Goal: Check status: Check status

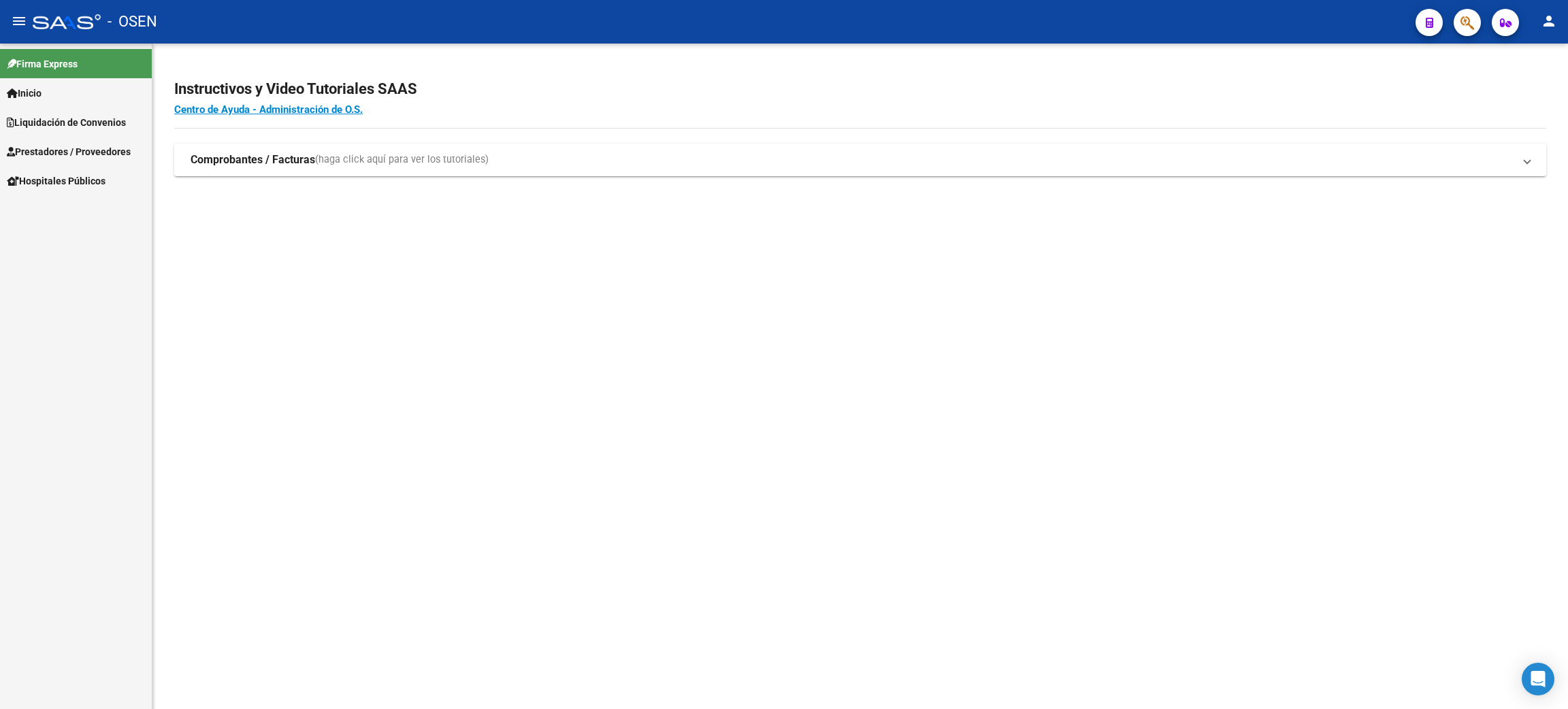
click at [32, 95] on span "Inicio" at bounding box center [24, 93] width 34 height 15
click at [99, 175] on span "Liquidación de Convenios" at bounding box center [66, 181] width 119 height 15
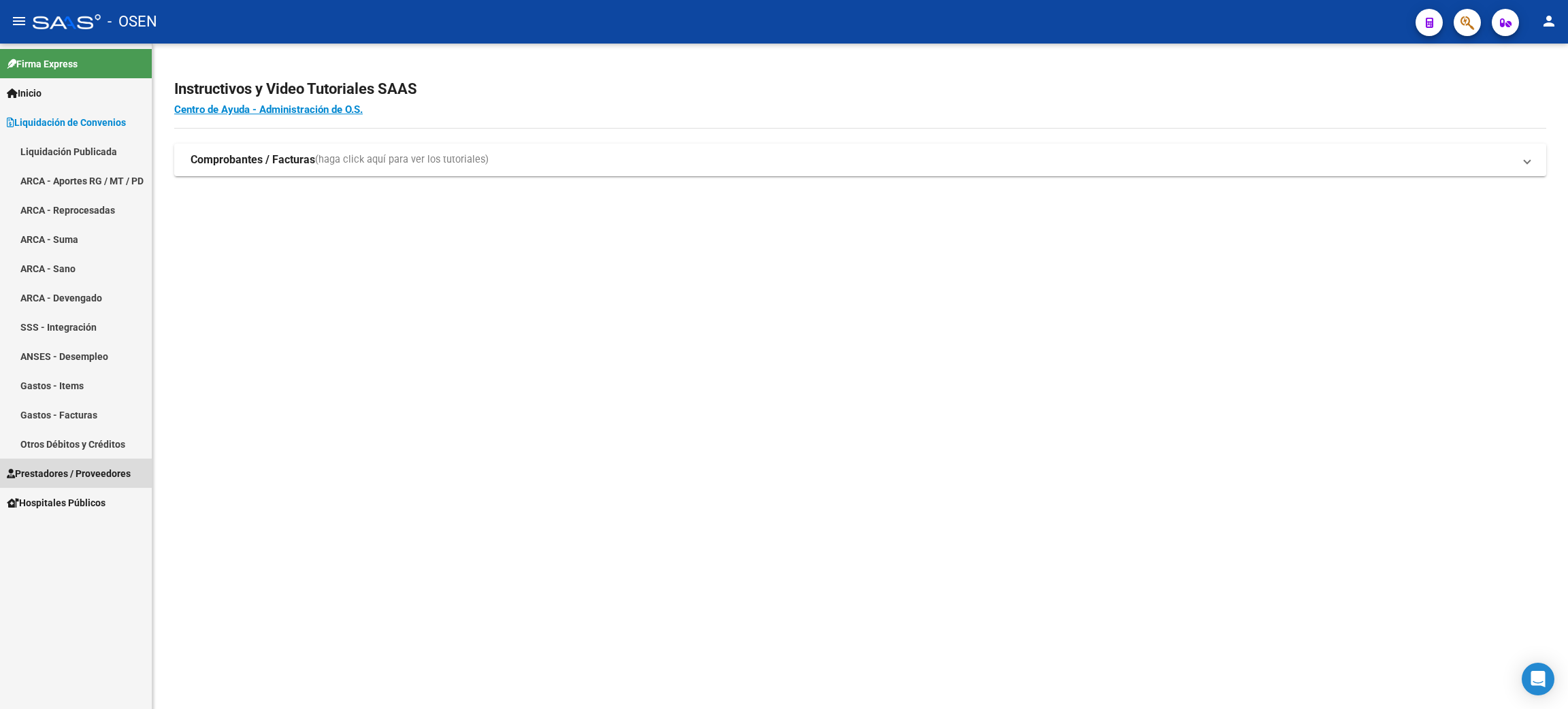
click at [66, 467] on span "Prestadores / Proveedores" at bounding box center [68, 473] width 124 height 15
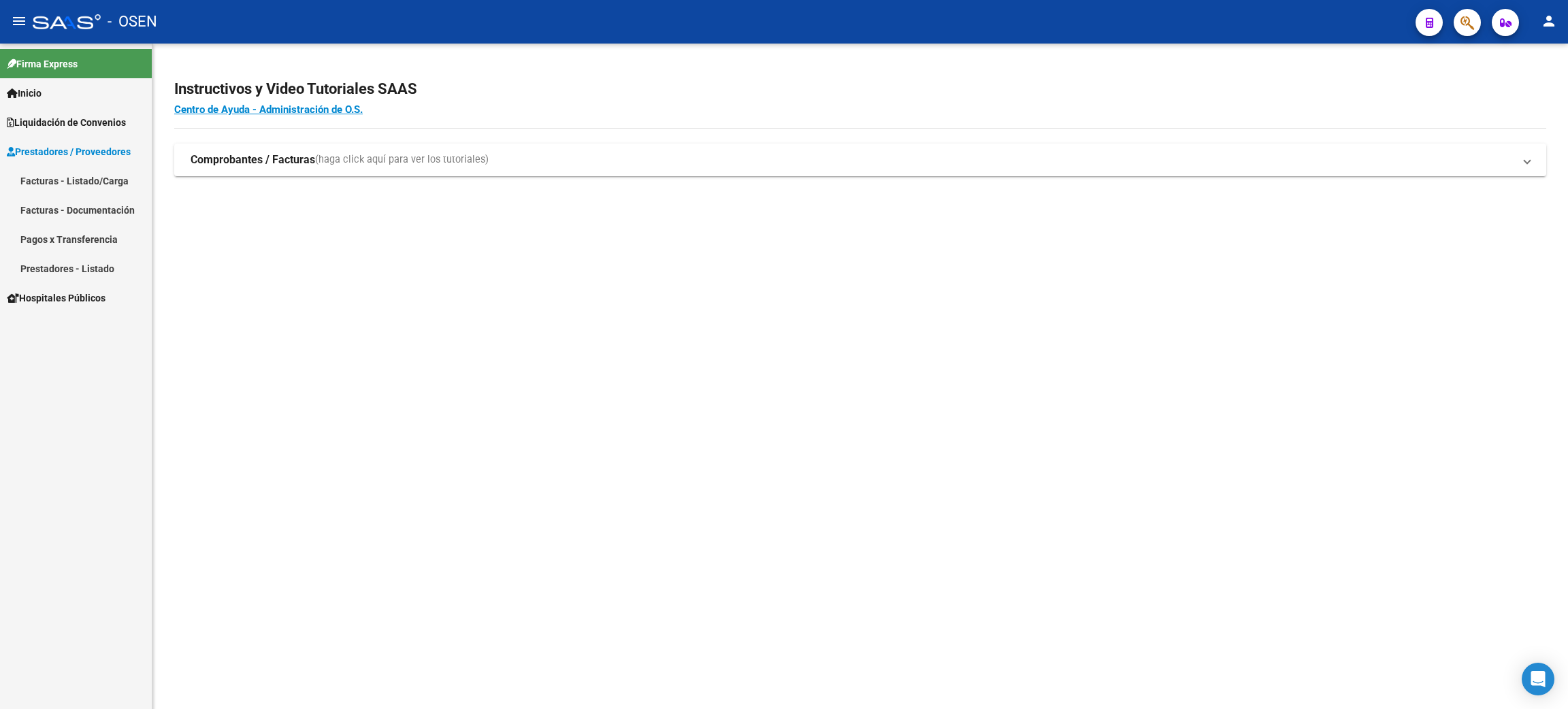
click at [56, 91] on link "Inicio" at bounding box center [76, 93] width 152 height 30
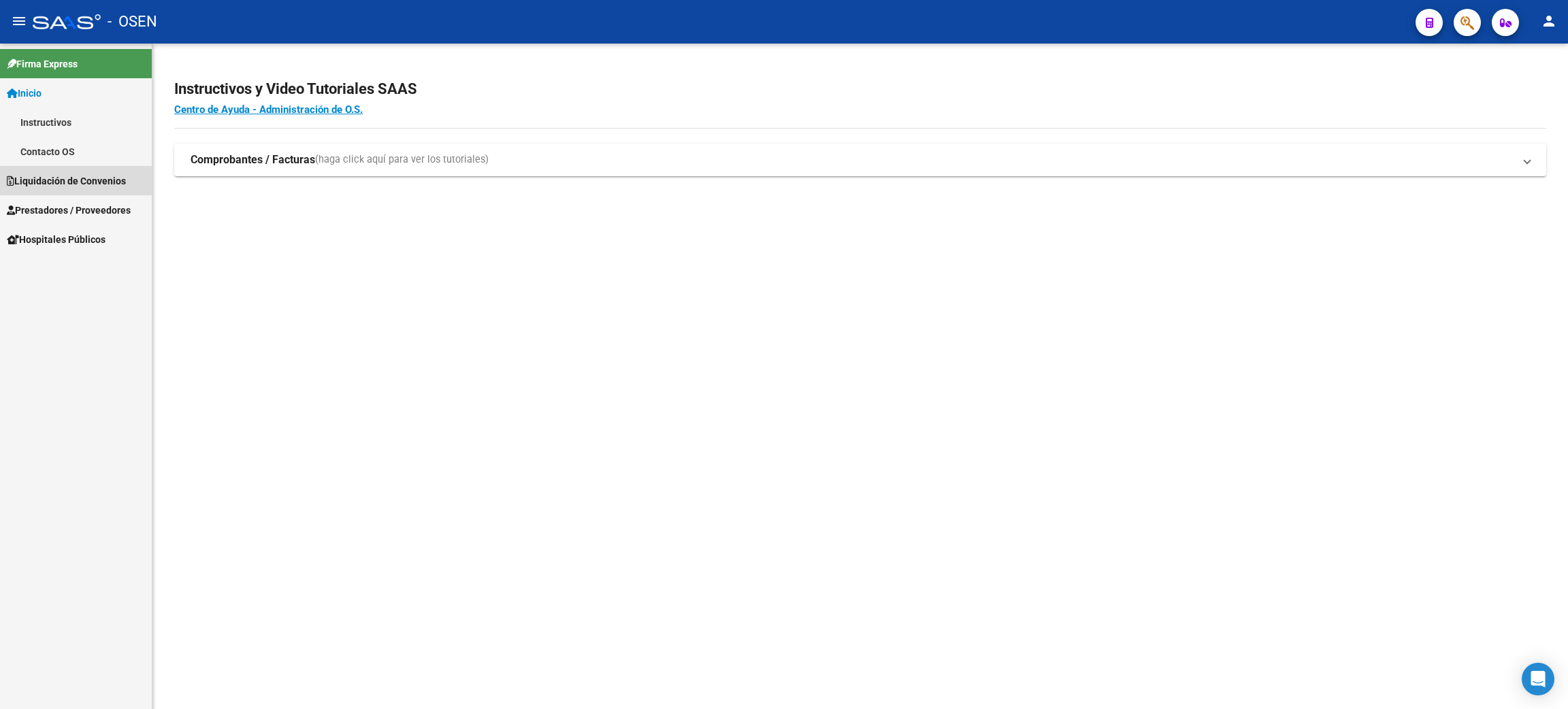
click at [56, 186] on span "Liquidación de Convenios" at bounding box center [66, 181] width 119 height 15
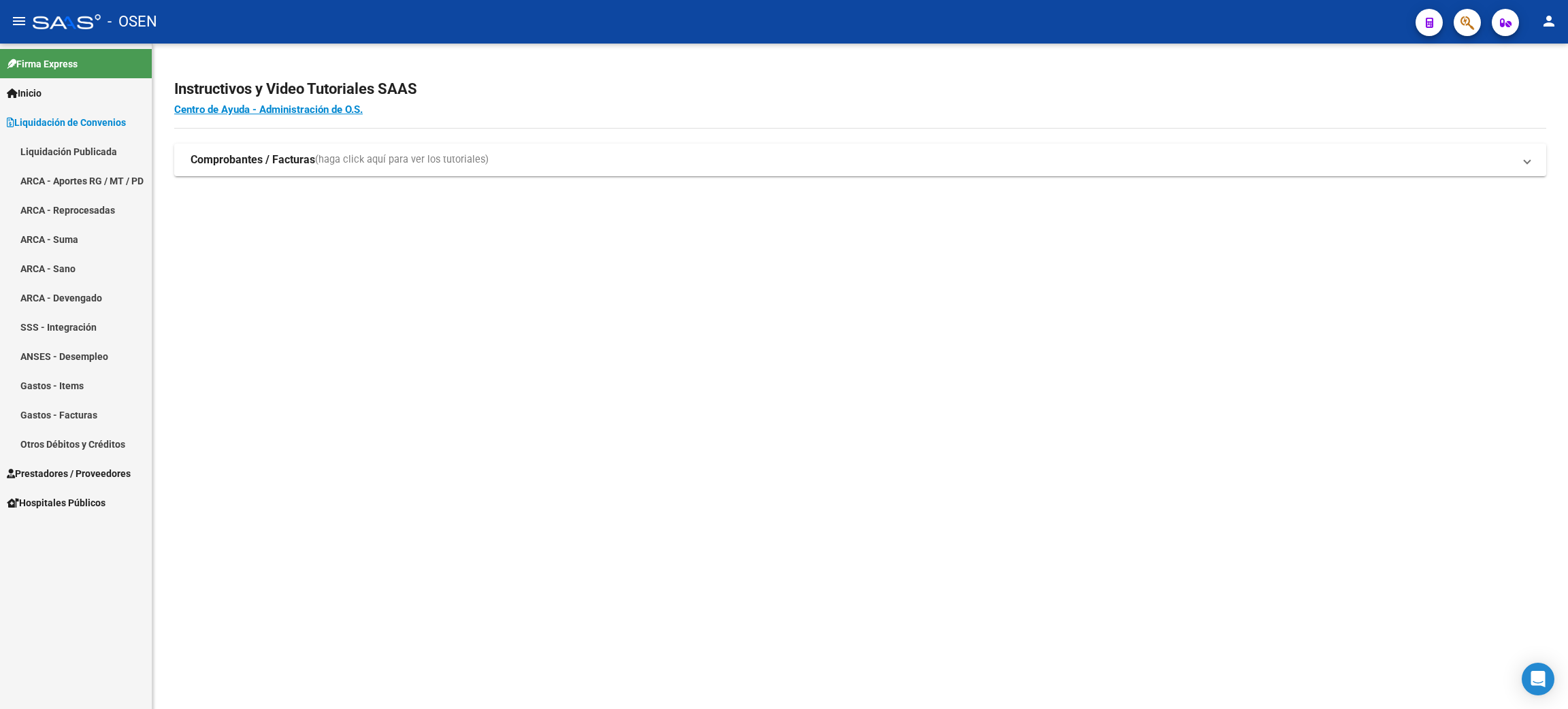
click at [95, 169] on link "ARCA - Aportes RG / MT / PD" at bounding box center [76, 181] width 152 height 30
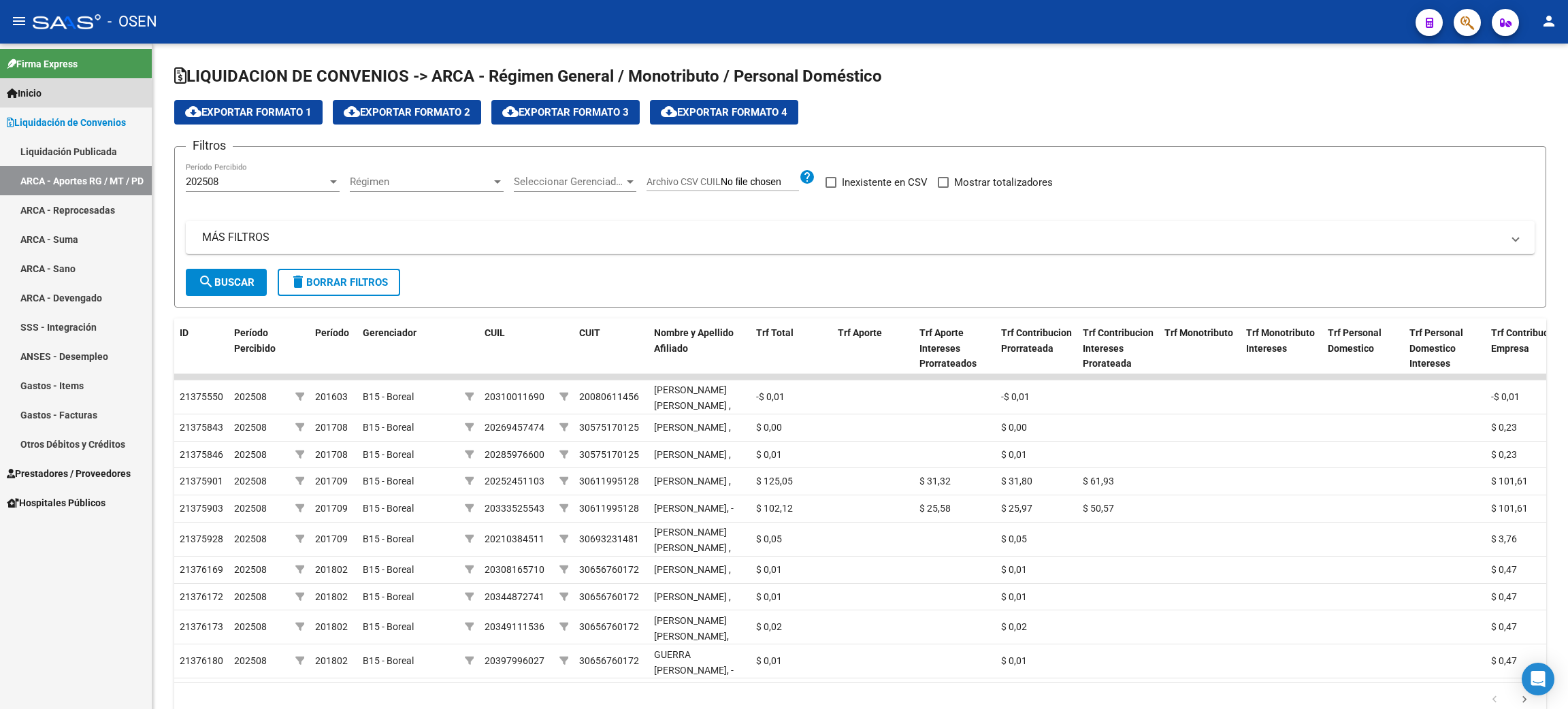
click at [30, 98] on span "Inicio" at bounding box center [24, 93] width 34 height 15
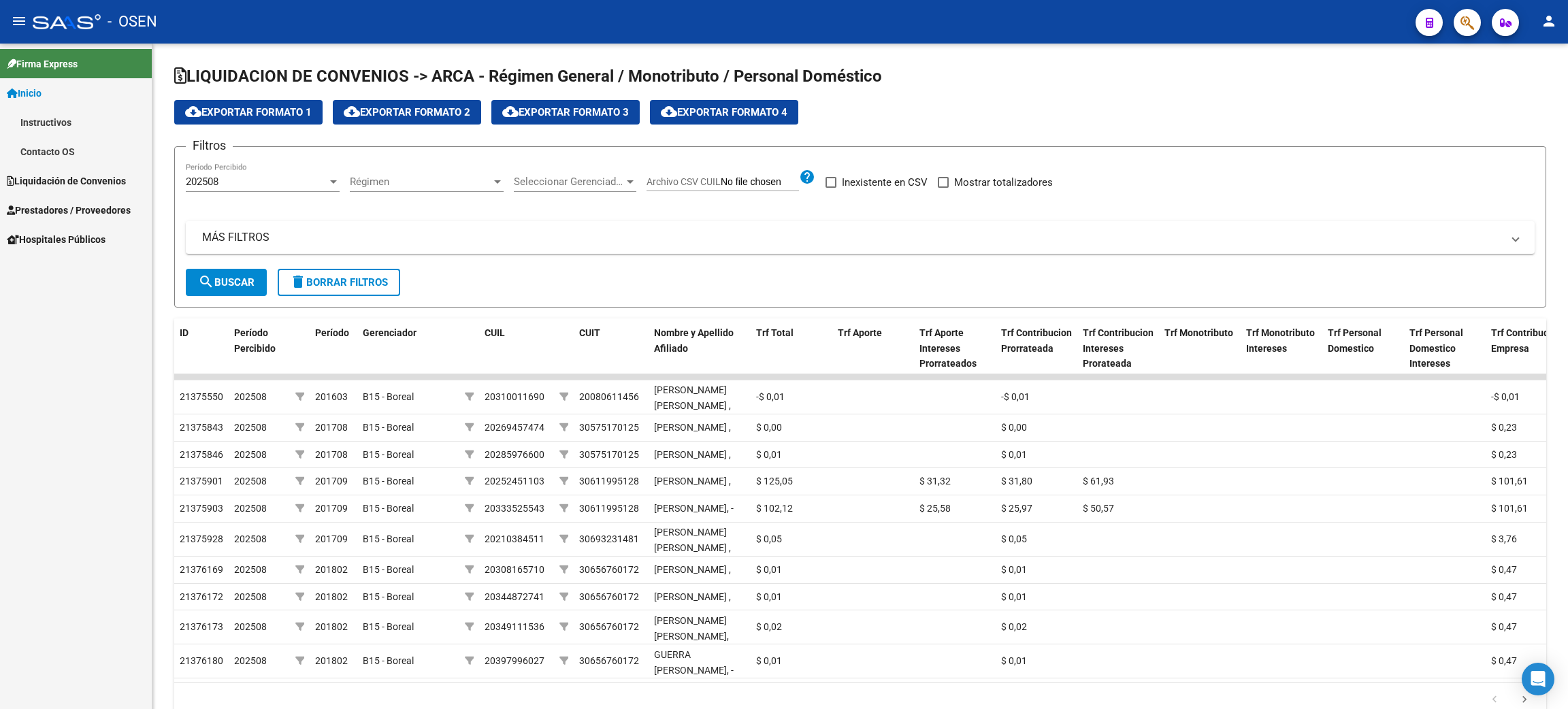
click at [23, 69] on span "Firma Express" at bounding box center [42, 64] width 71 height 15
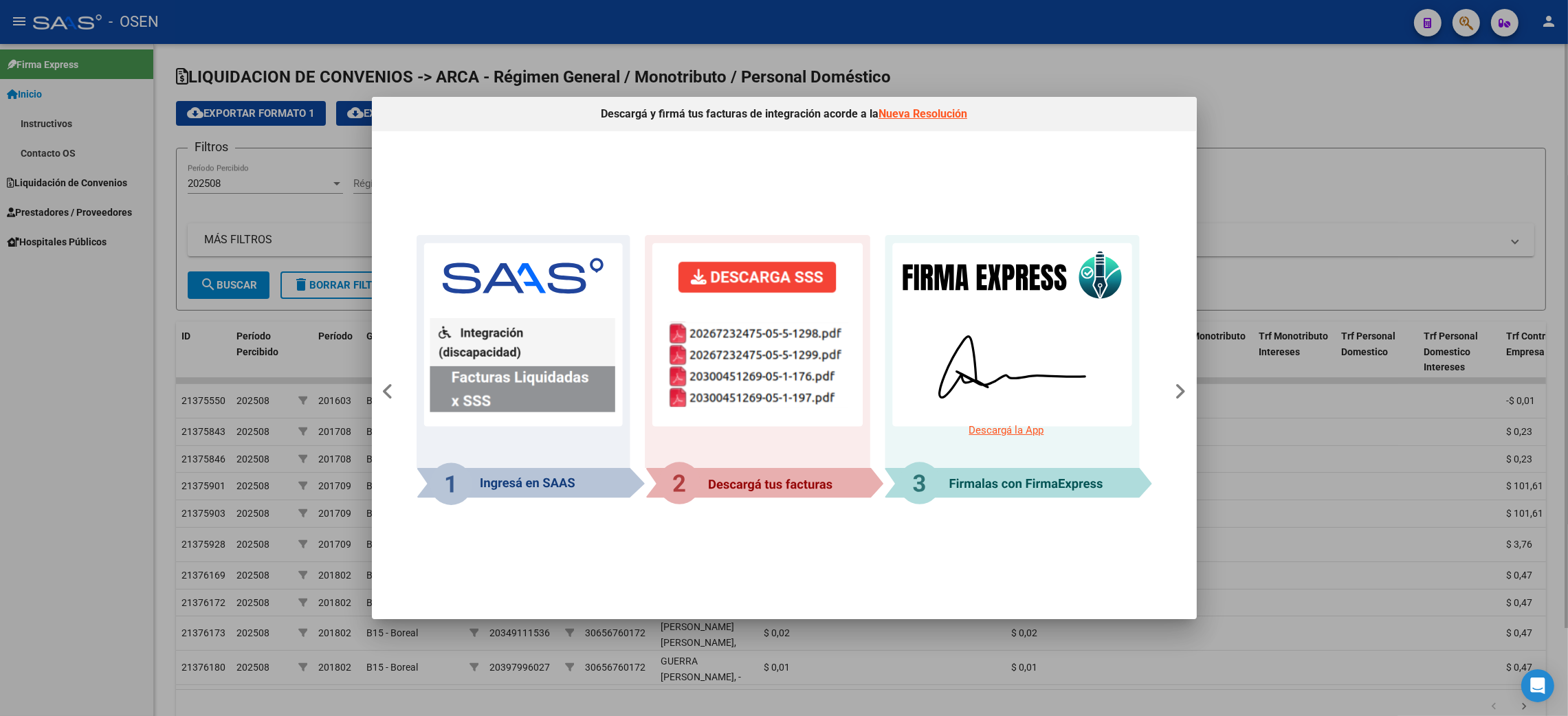
click at [1261, 219] on div at bounding box center [784, 358] width 1568 height 716
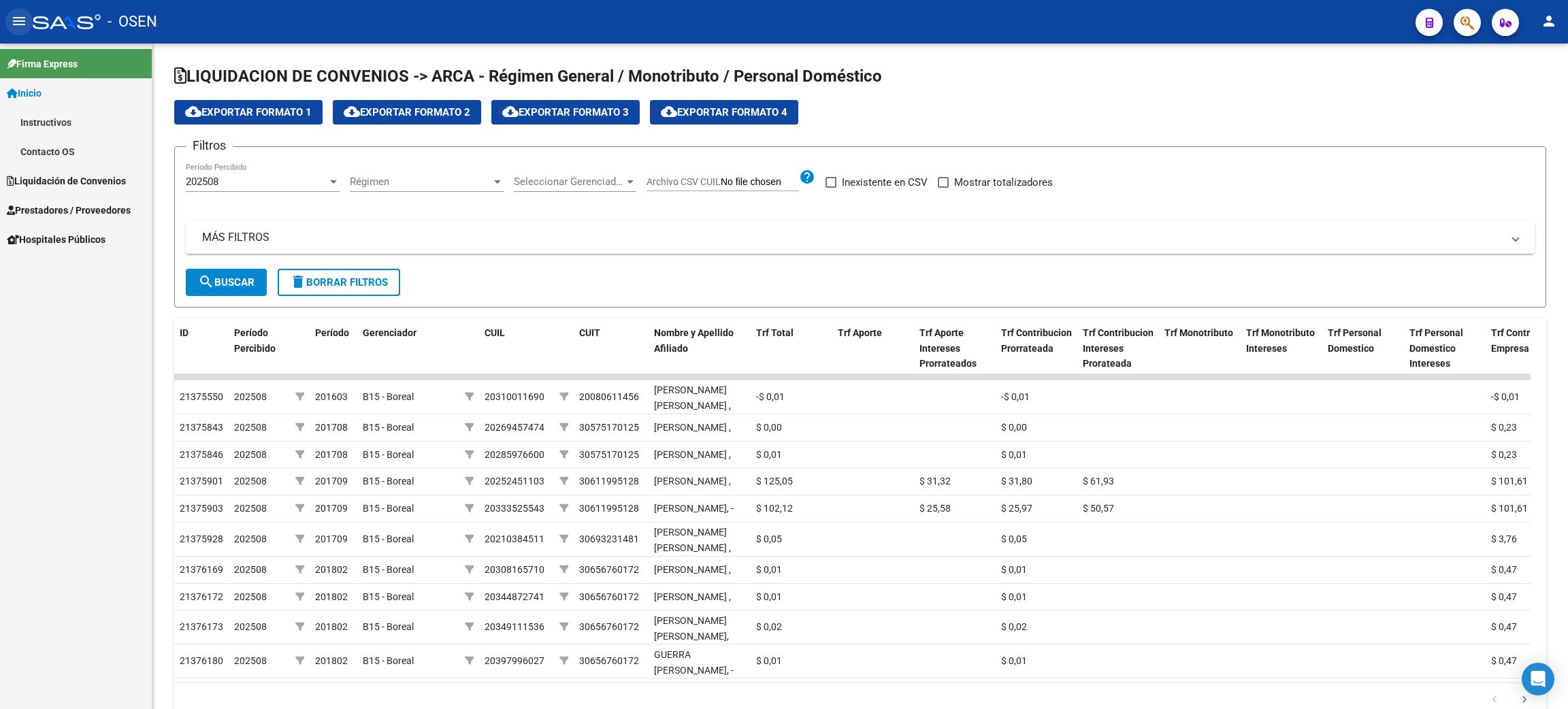
click at [17, 22] on mat-icon "menu" at bounding box center [19, 21] width 16 height 16
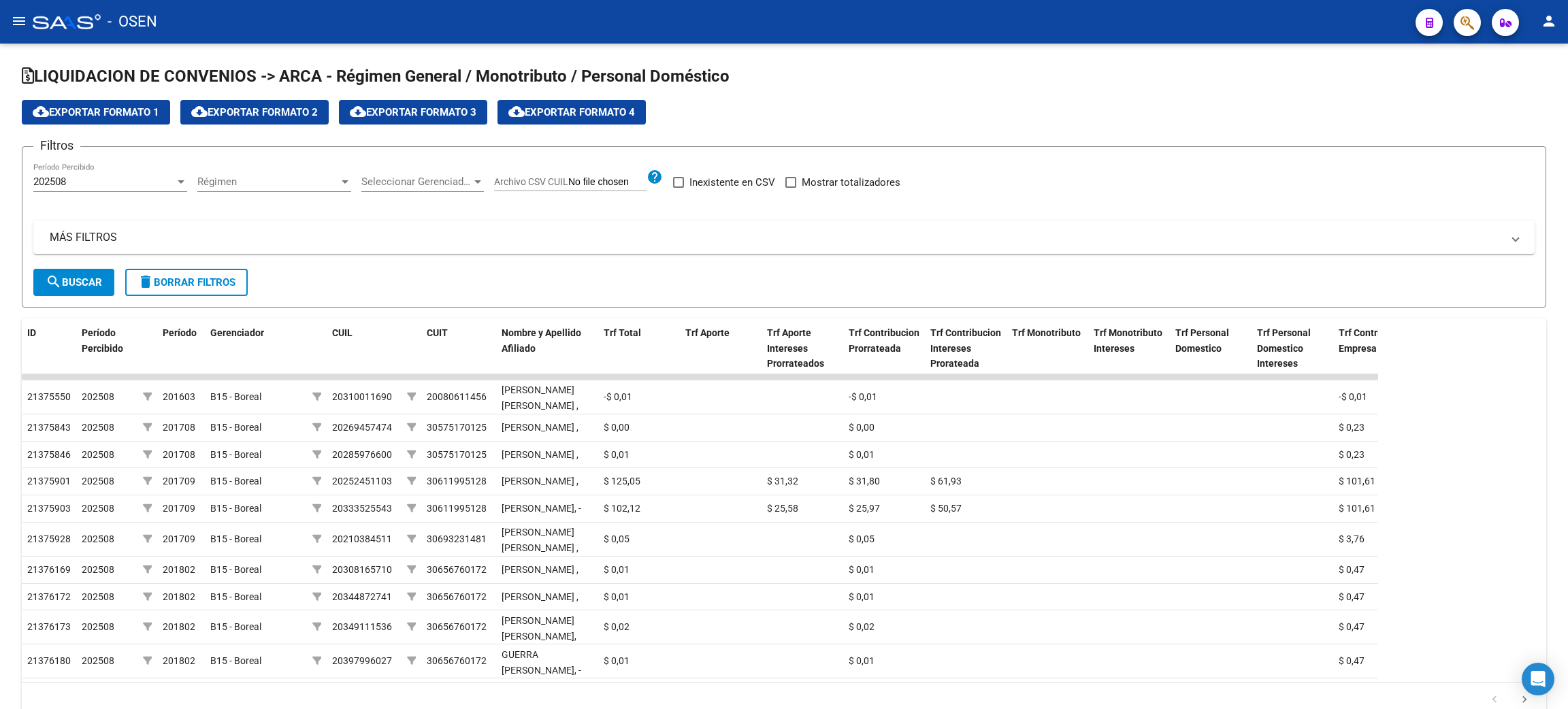
click at [15, 22] on mat-icon "menu" at bounding box center [19, 21] width 16 height 16
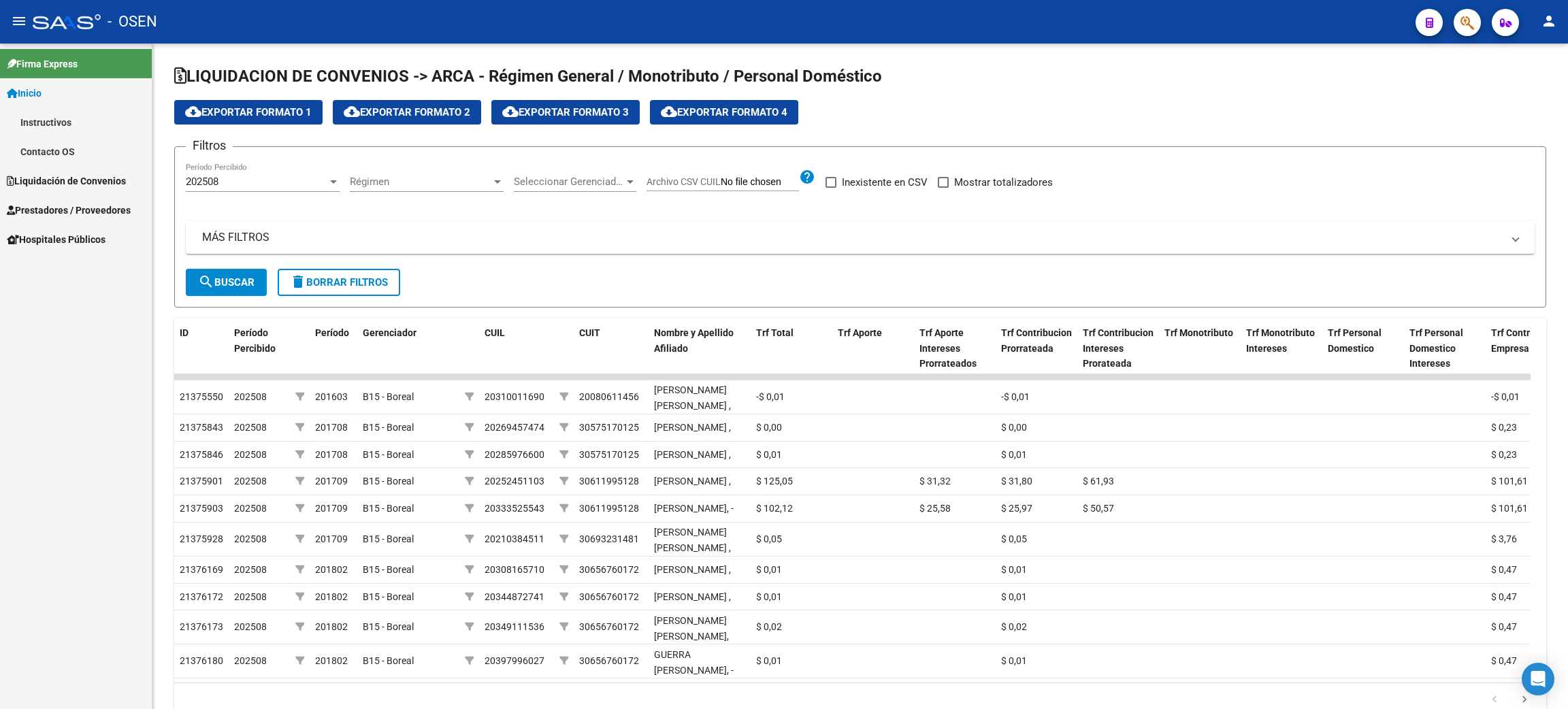
click at [39, 184] on span "Liquidación de Convenios" at bounding box center [66, 181] width 119 height 15
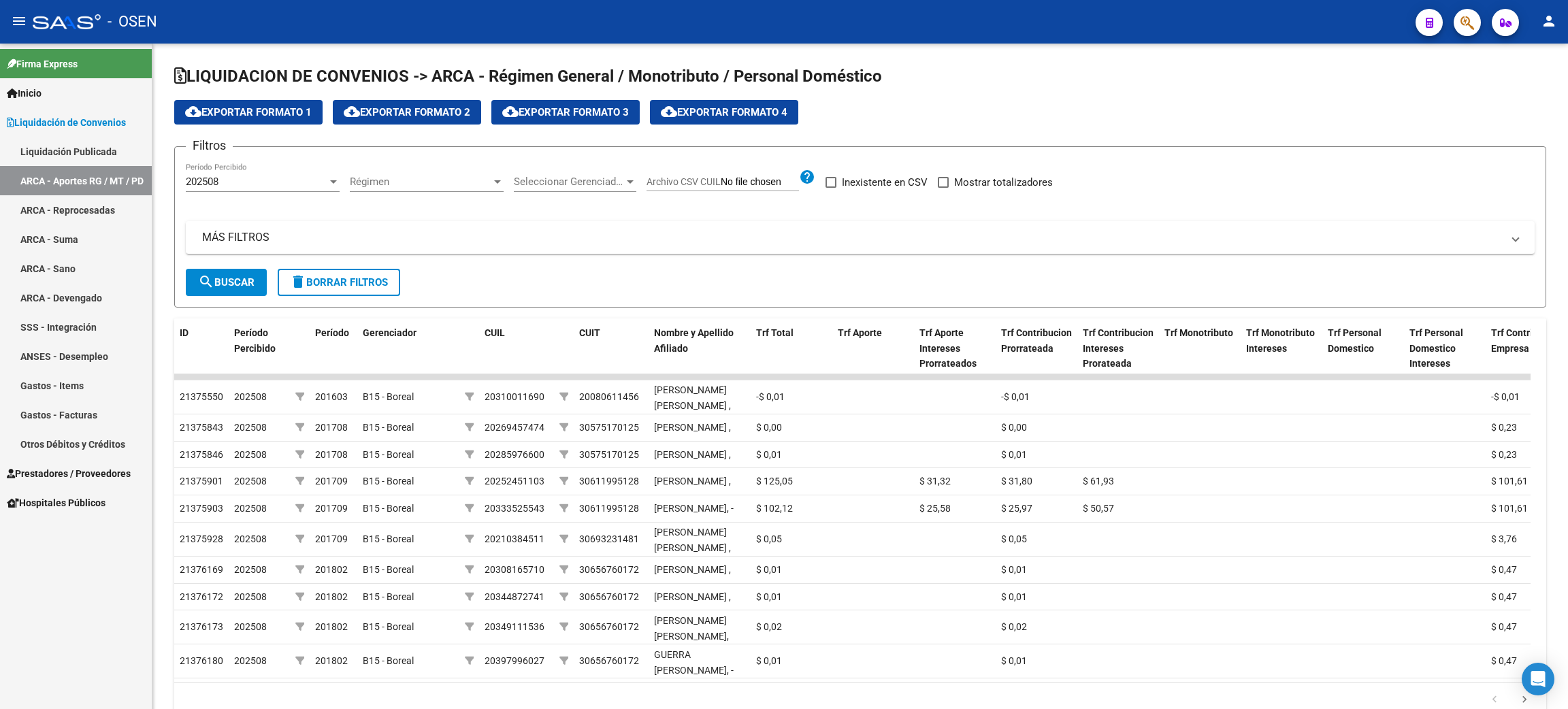
click at [48, 298] on link "ARCA - Devengado" at bounding box center [76, 298] width 152 height 30
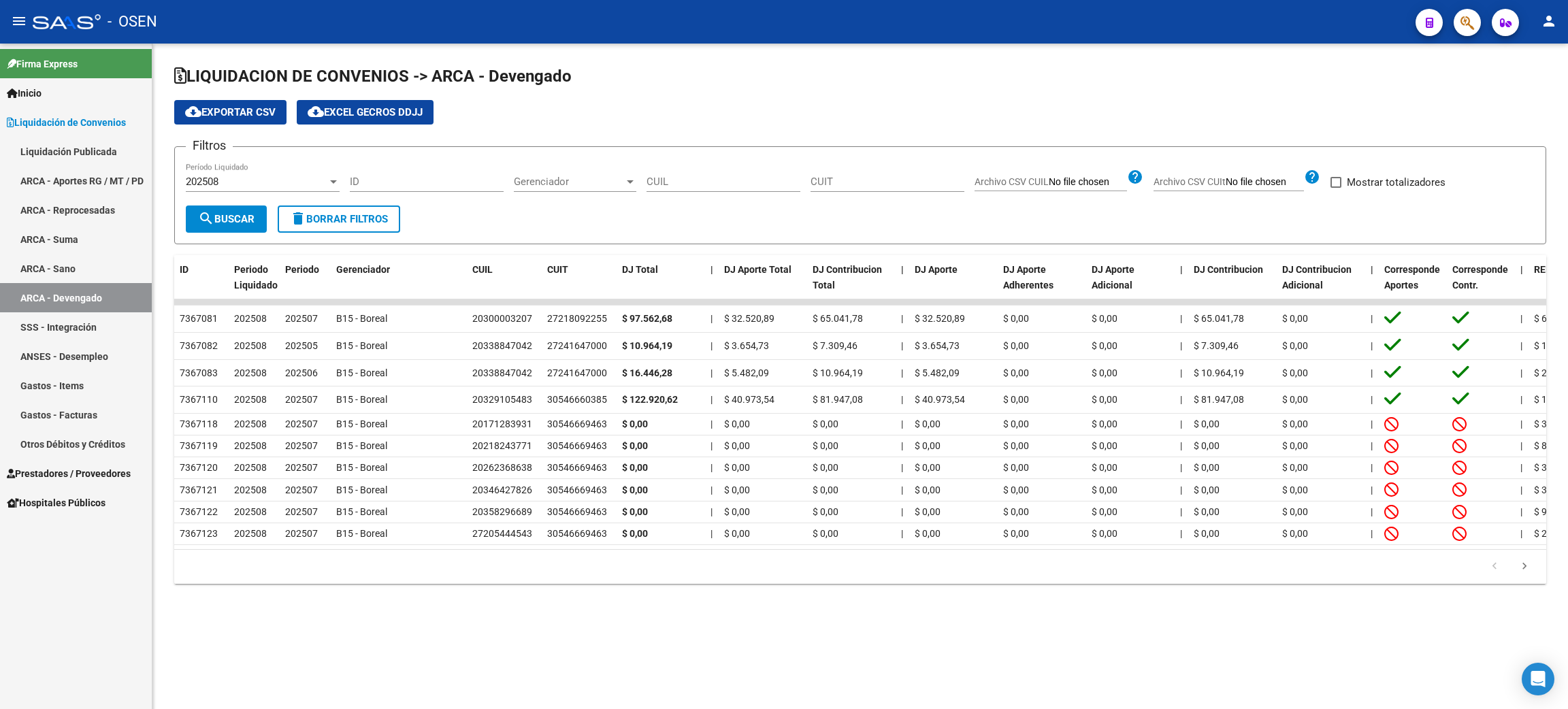
click at [681, 181] on input "CUIL" at bounding box center [723, 181] width 154 height 12
paste input "20-37519713-9"
click at [725, 181] on input "20-37519713-9" at bounding box center [723, 181] width 154 height 12
click at [726, 181] on input "20-37519713-9" at bounding box center [723, 181] width 154 height 12
click at [694, 178] on input "20-37519713-9" at bounding box center [723, 181] width 154 height 12
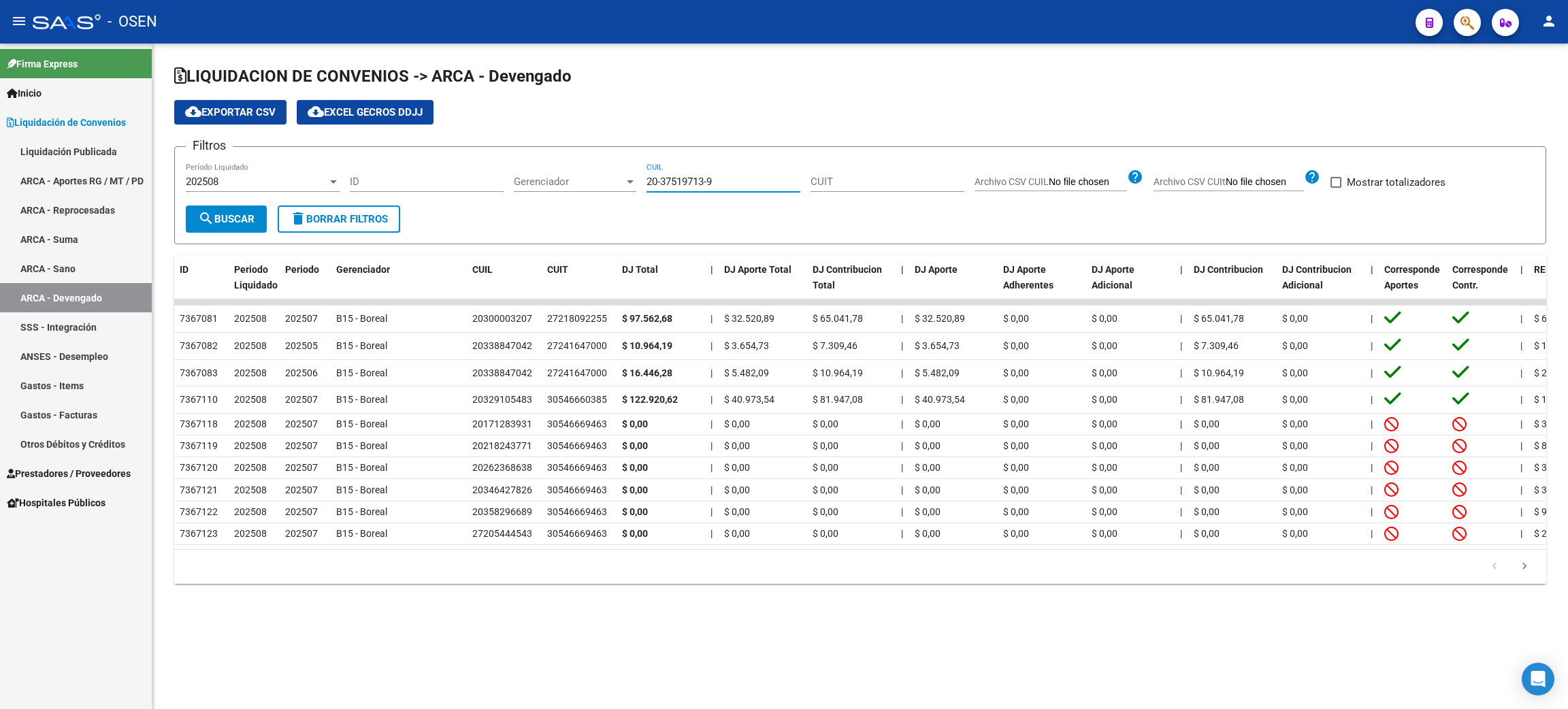
click at [694, 178] on input "20-37519713-9" at bounding box center [723, 181] width 154 height 12
paste input "40071394-5"
type input "20-40071394-5"
click at [217, 218] on span "search Buscar" at bounding box center [226, 219] width 57 height 12
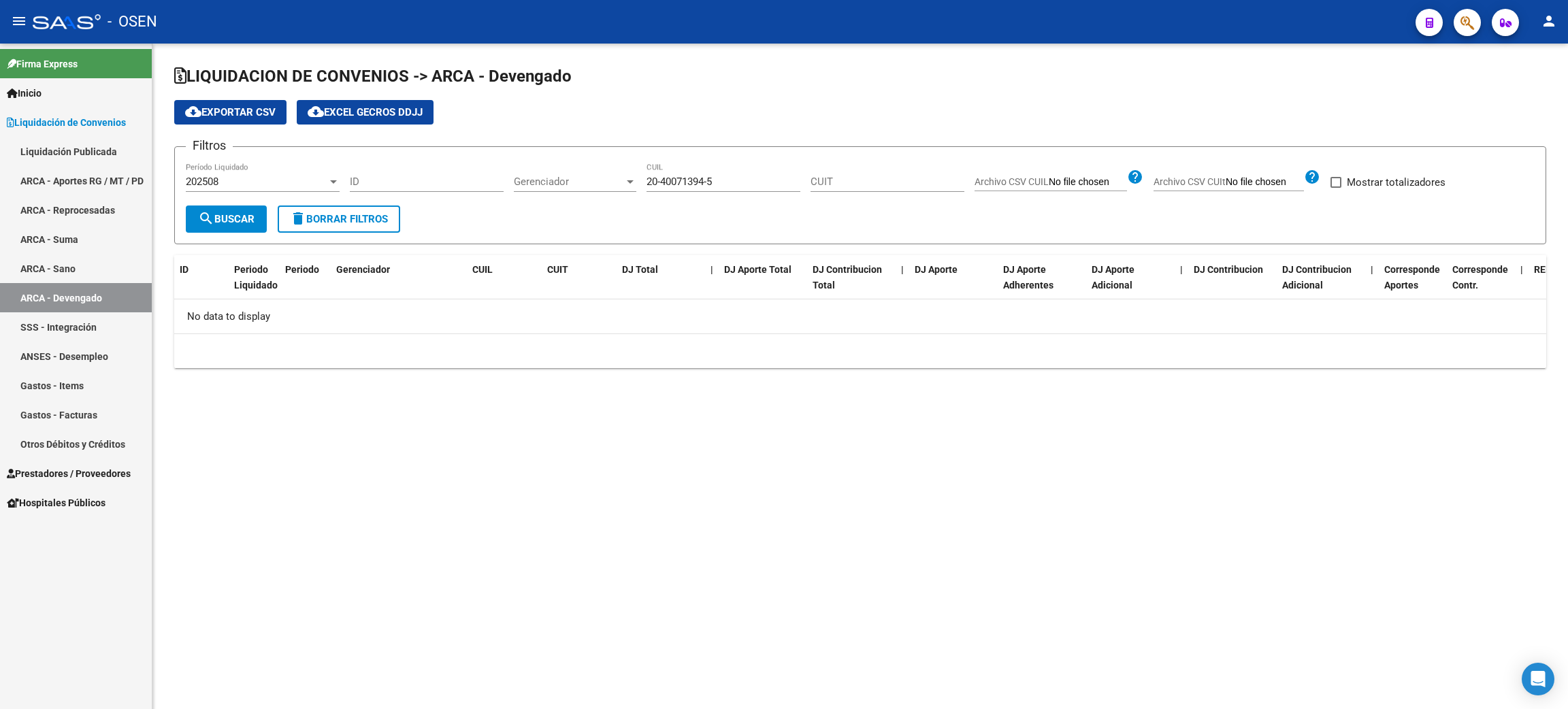
click at [289, 187] on div "202508 Período Liquidado" at bounding box center [262, 177] width 154 height 30
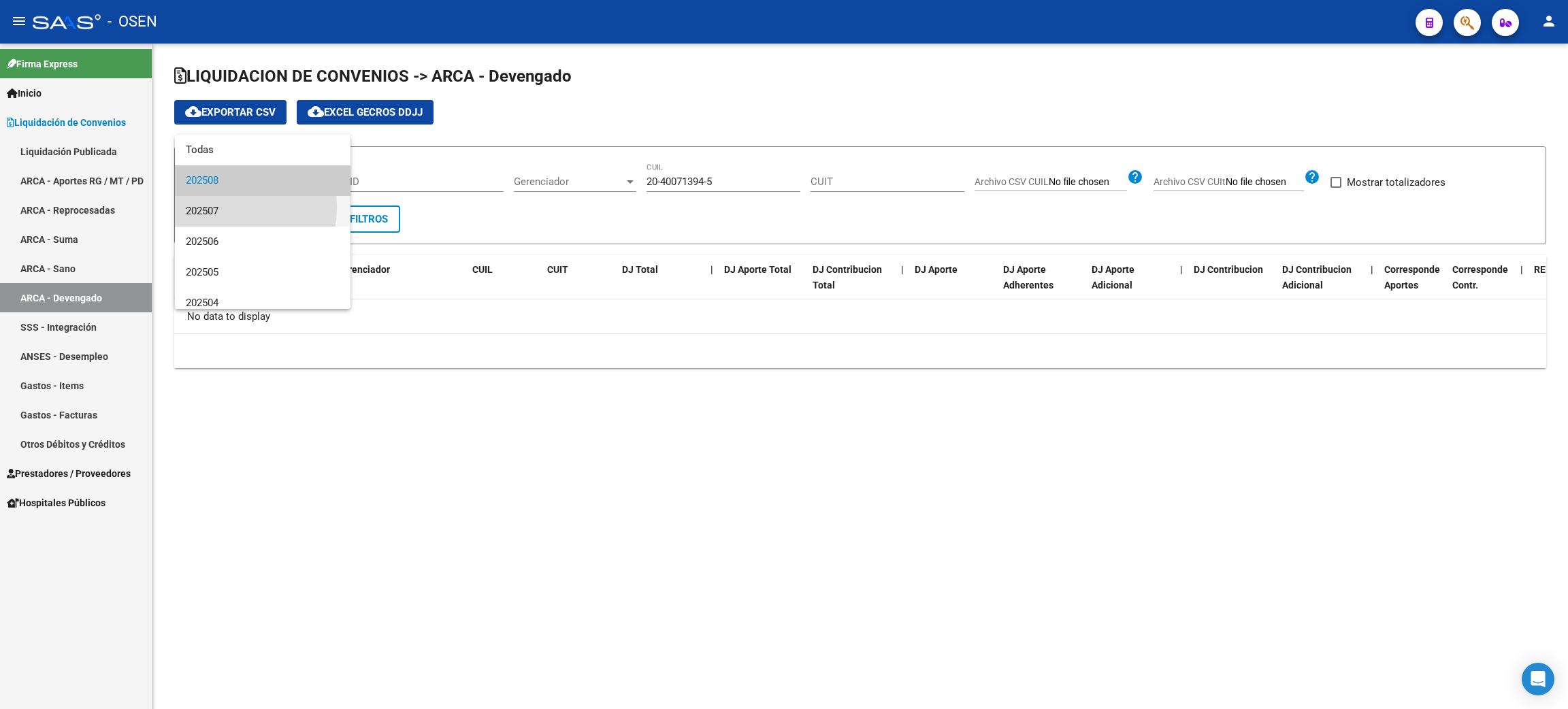
click at [219, 208] on span "202507" at bounding box center [262, 211] width 154 height 30
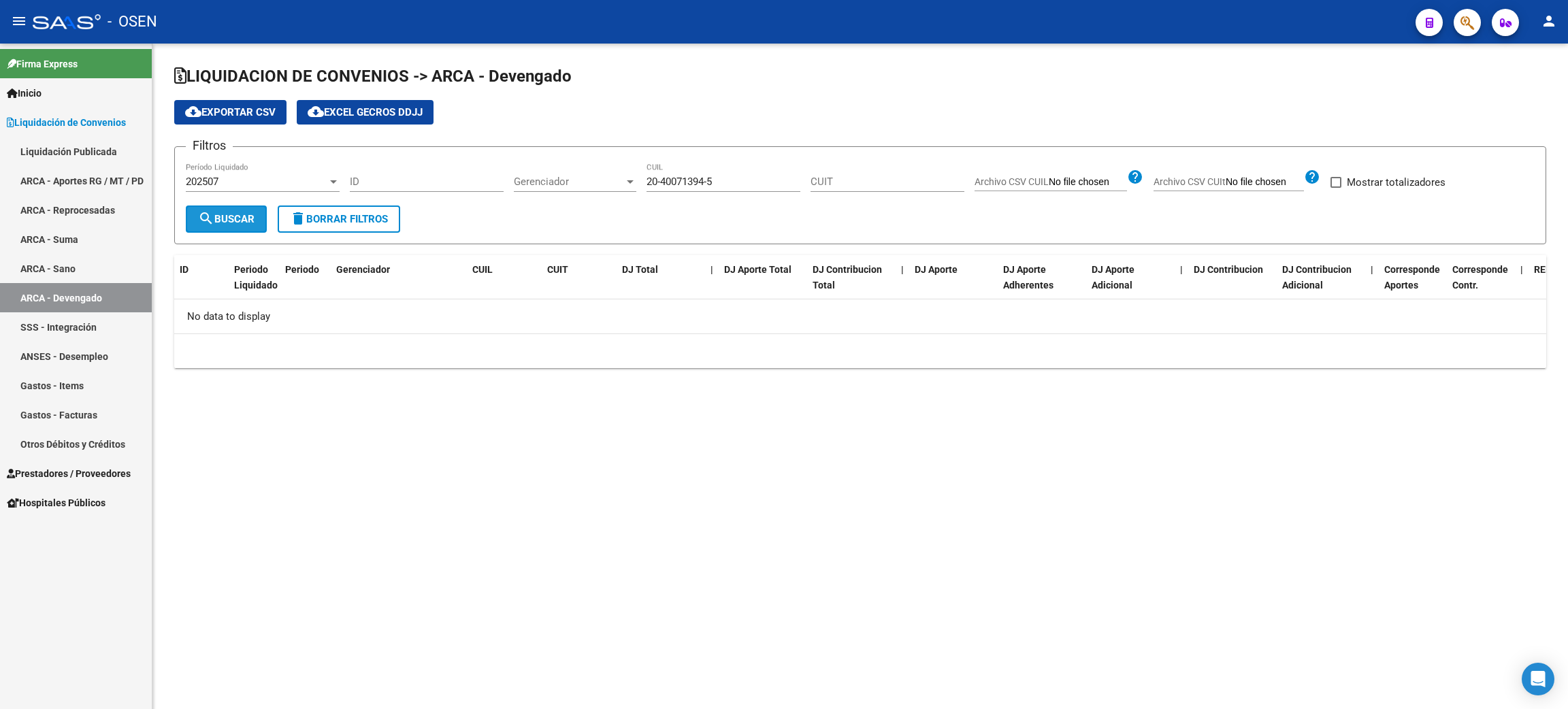
click at [217, 217] on span "search Buscar" at bounding box center [226, 219] width 57 height 12
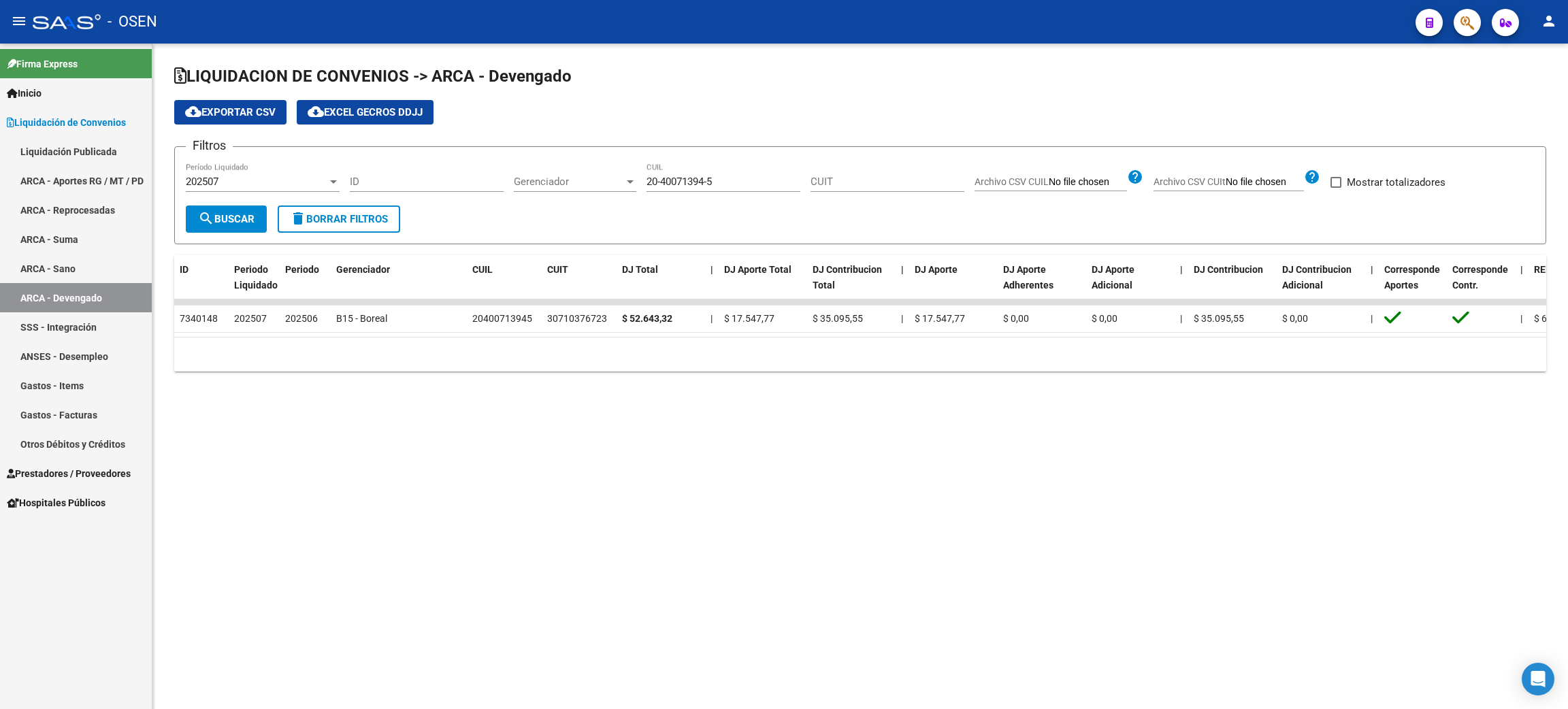
drag, startPoint x: 197, startPoint y: 221, endPoint x: 771, endPoint y: 402, distance: 601.9
click at [771, 402] on div "LIQUIDACION DE CONVENIOS -> ARCA - Devengado cloud_download Exportar CSV cloud_…" at bounding box center [860, 229] width 1416 height 372
